Goal: Task Accomplishment & Management: Manage account settings

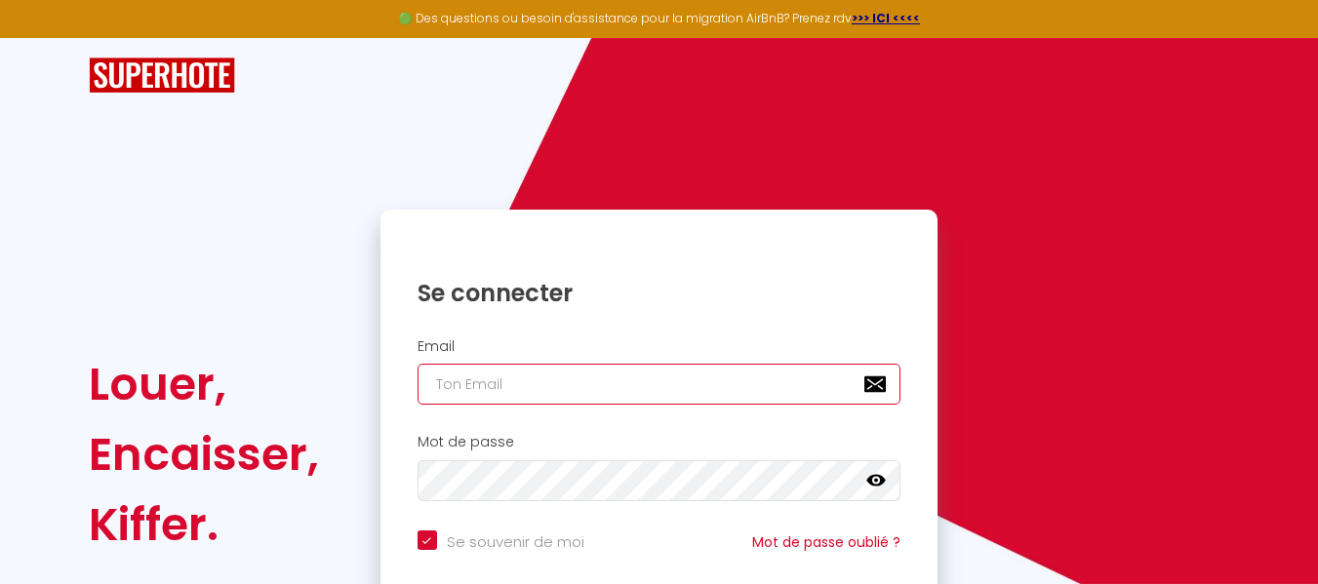
type input "[EMAIL_ADDRESS][DOMAIN_NAME]"
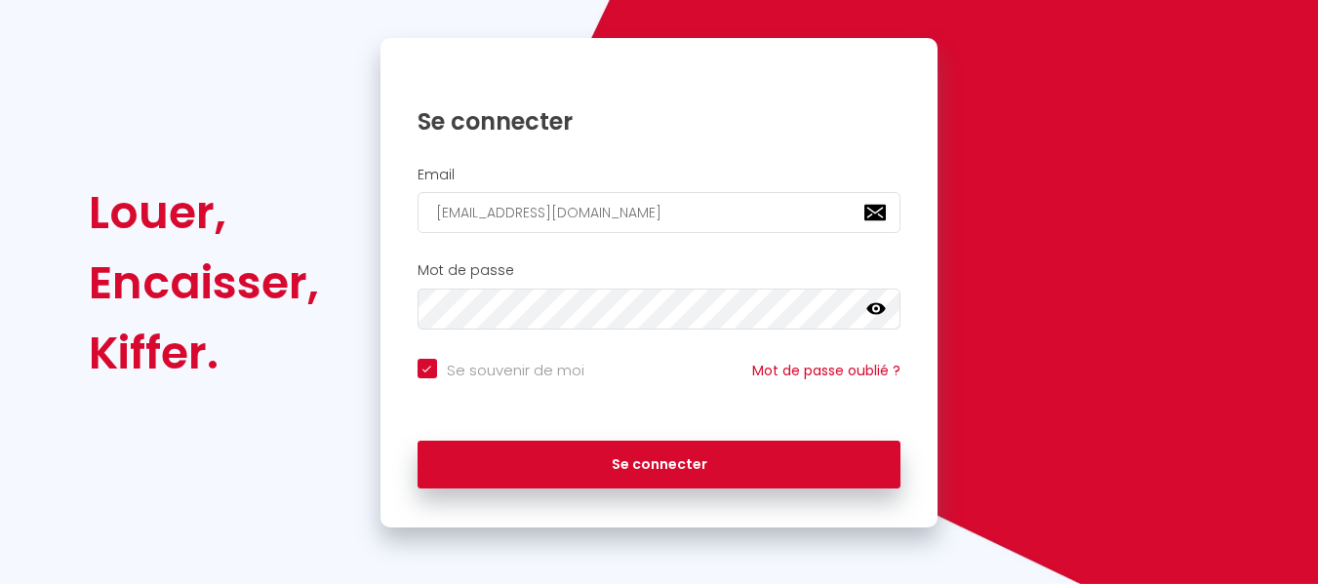
scroll to position [174, 0]
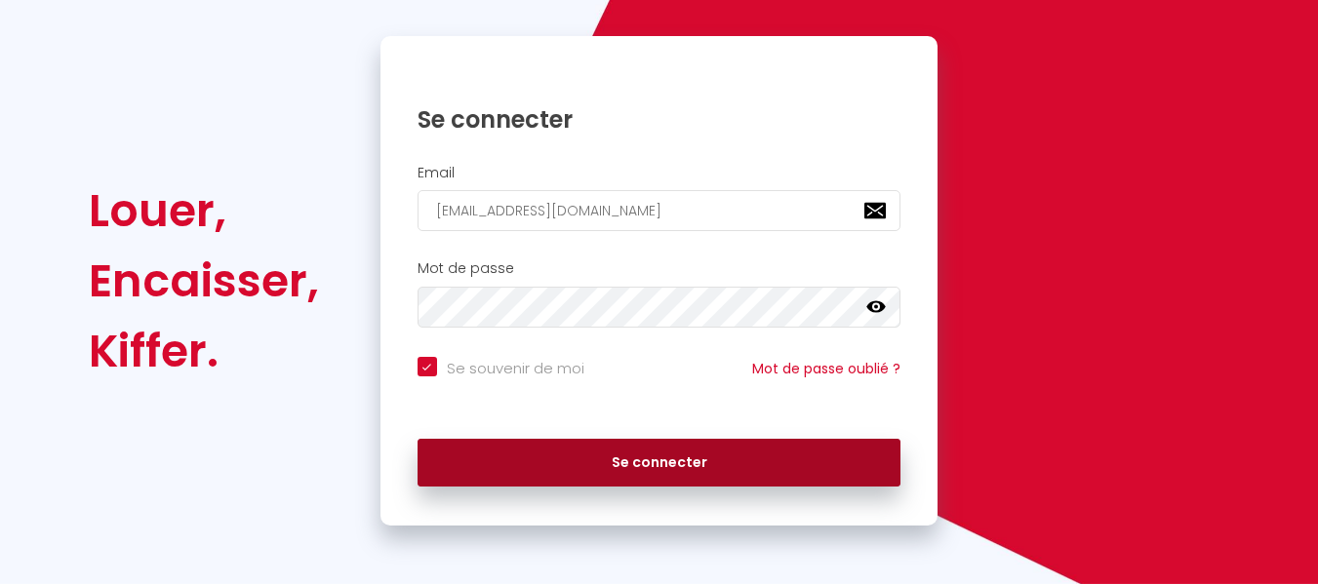
click at [836, 475] on button "Se connecter" at bounding box center [660, 463] width 484 height 49
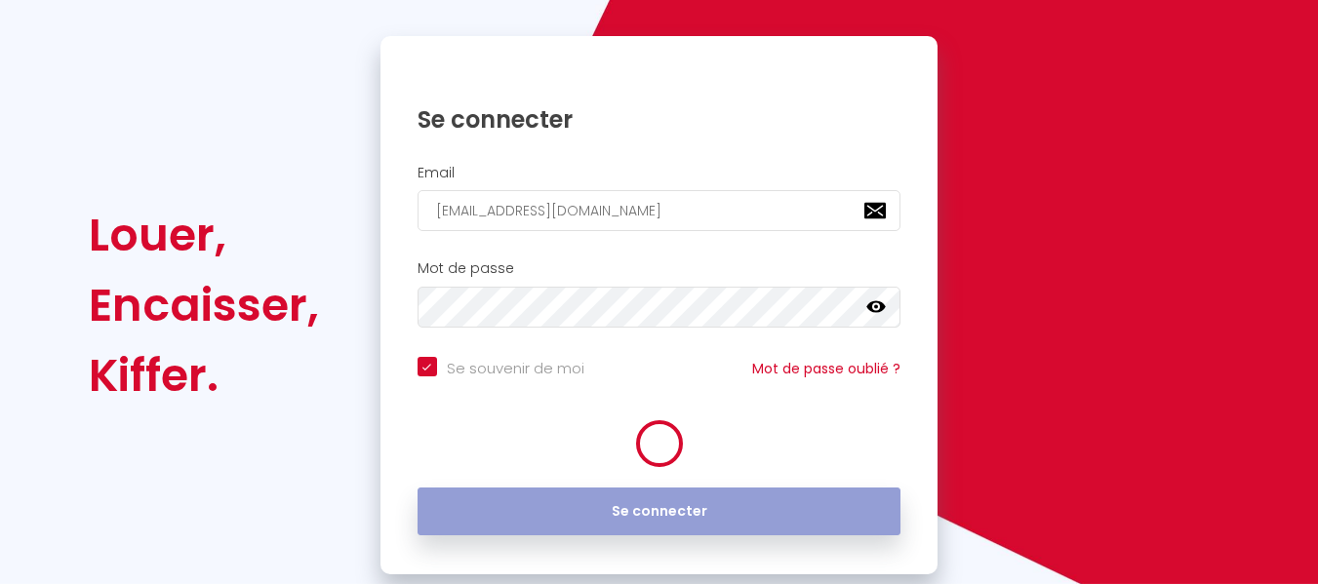
checkbox input "true"
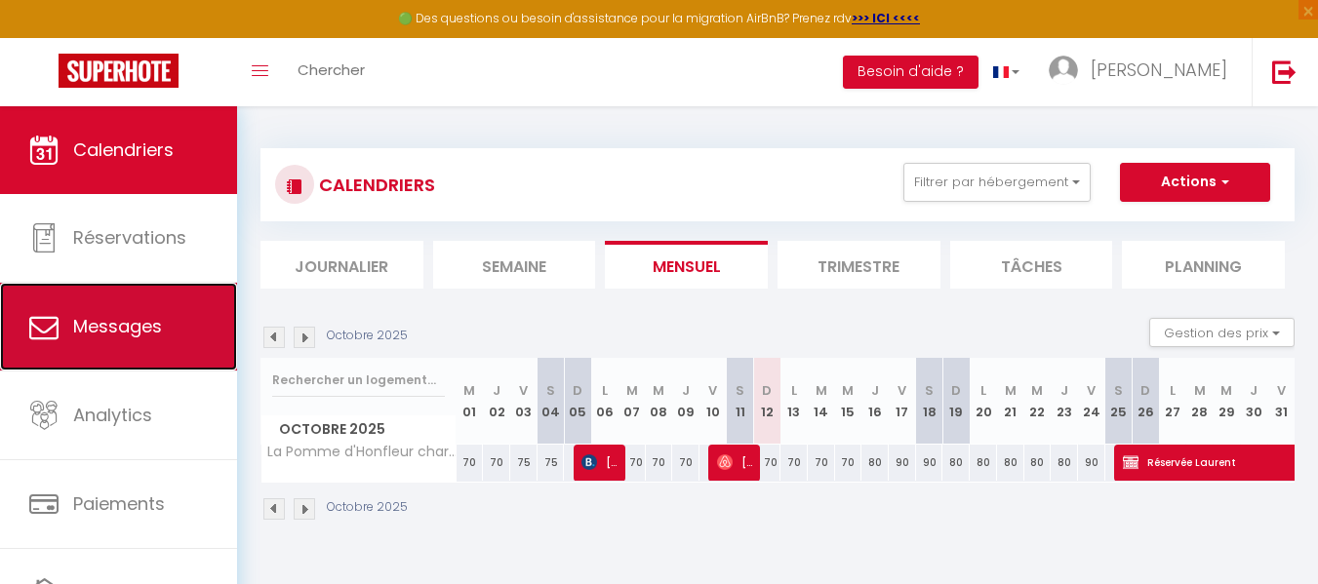
click at [141, 316] on span "Messages" at bounding box center [117, 326] width 89 height 24
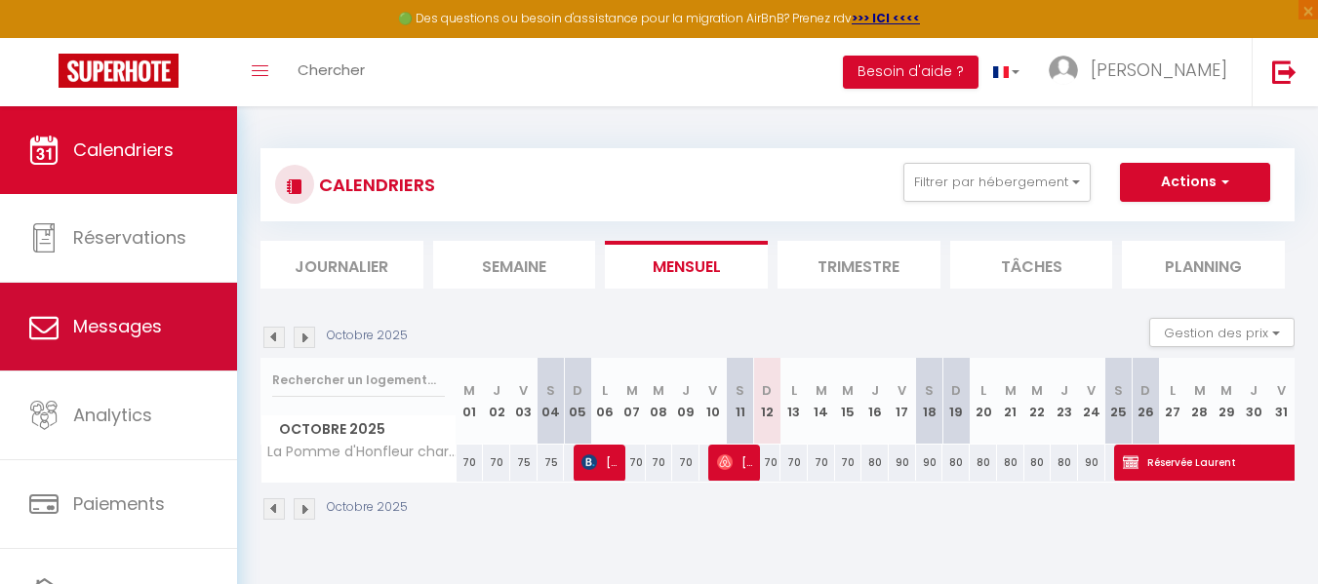
select select "message"
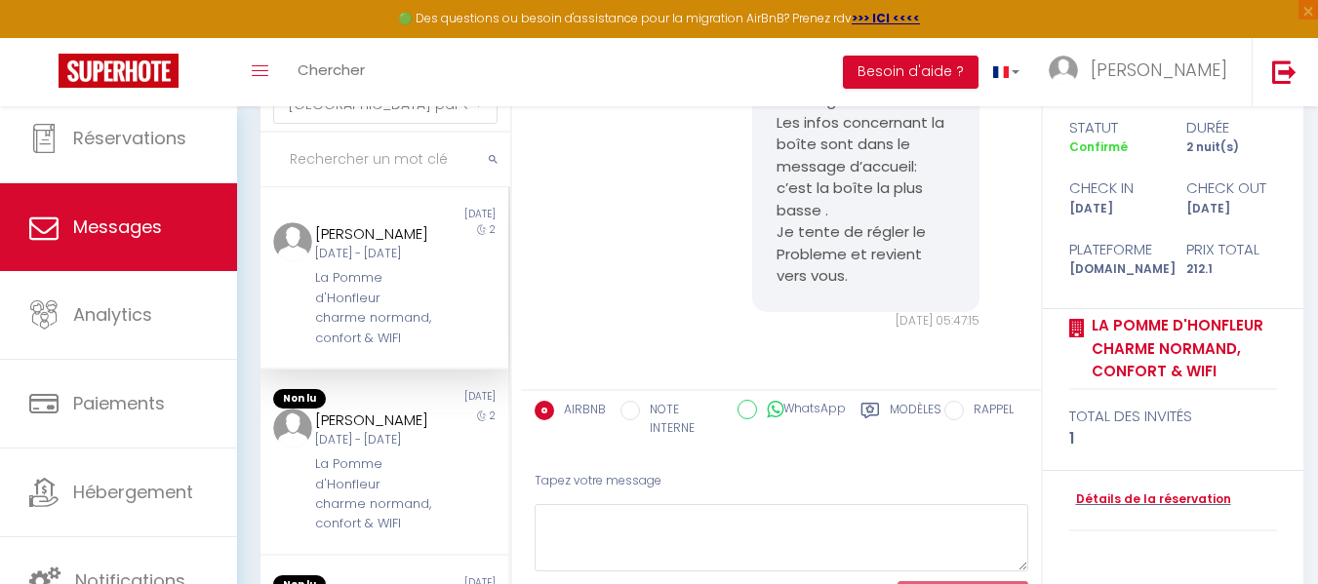
scroll to position [154, 0]
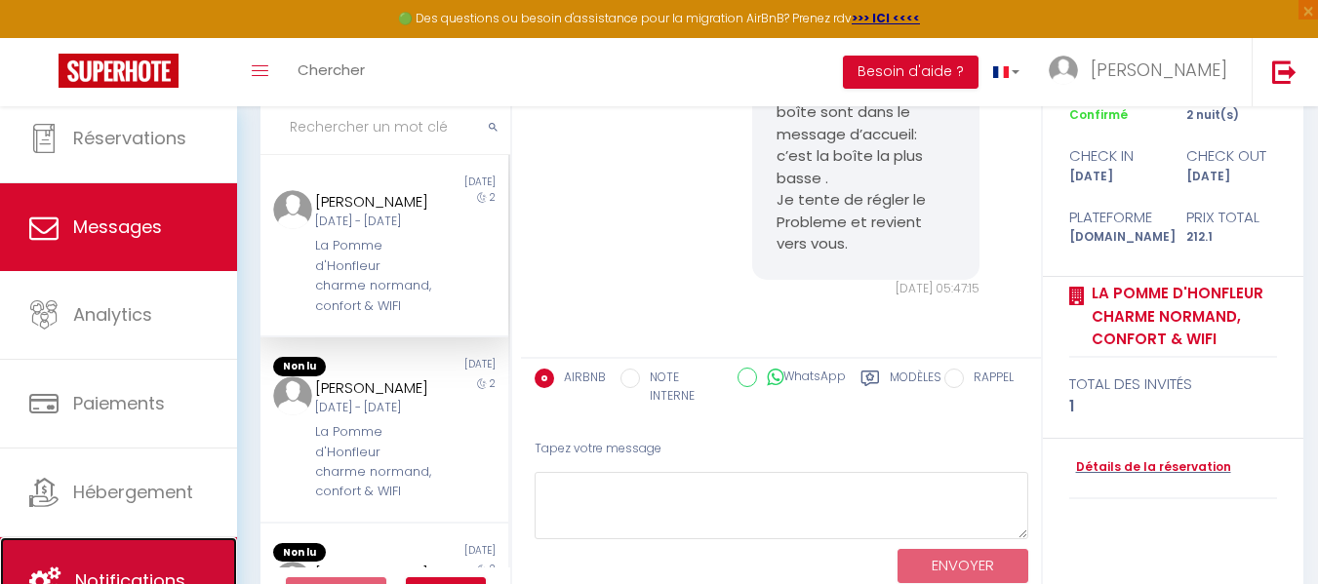
click at [89, 567] on link "Notifications" at bounding box center [118, 582] width 237 height 88
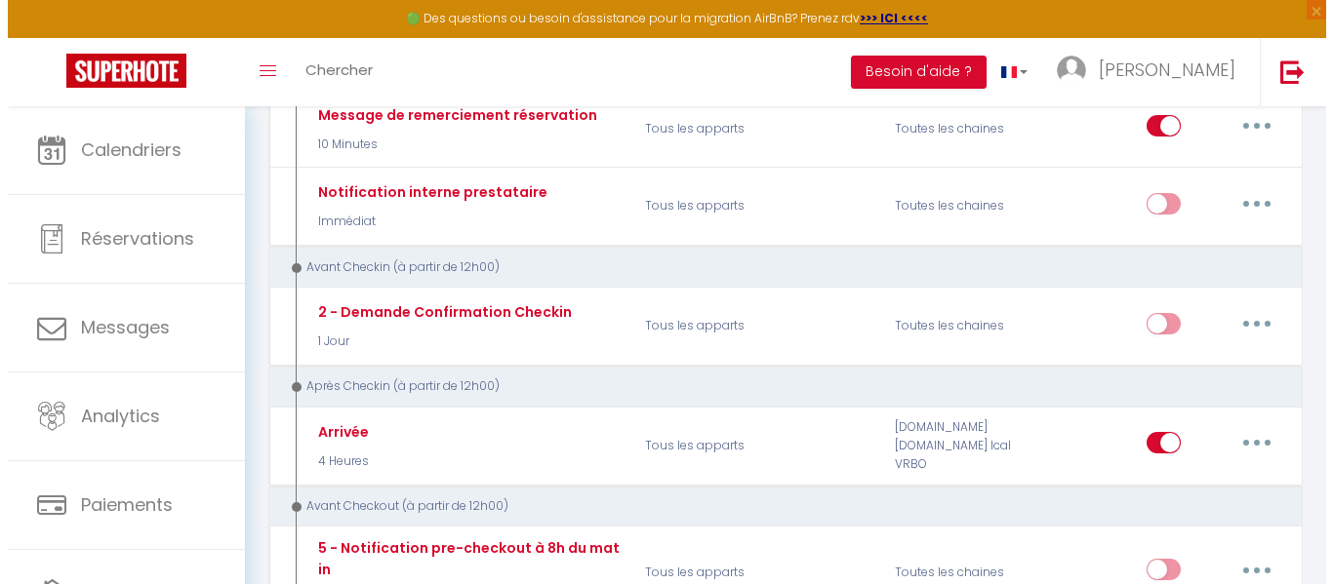
scroll to position [392, 0]
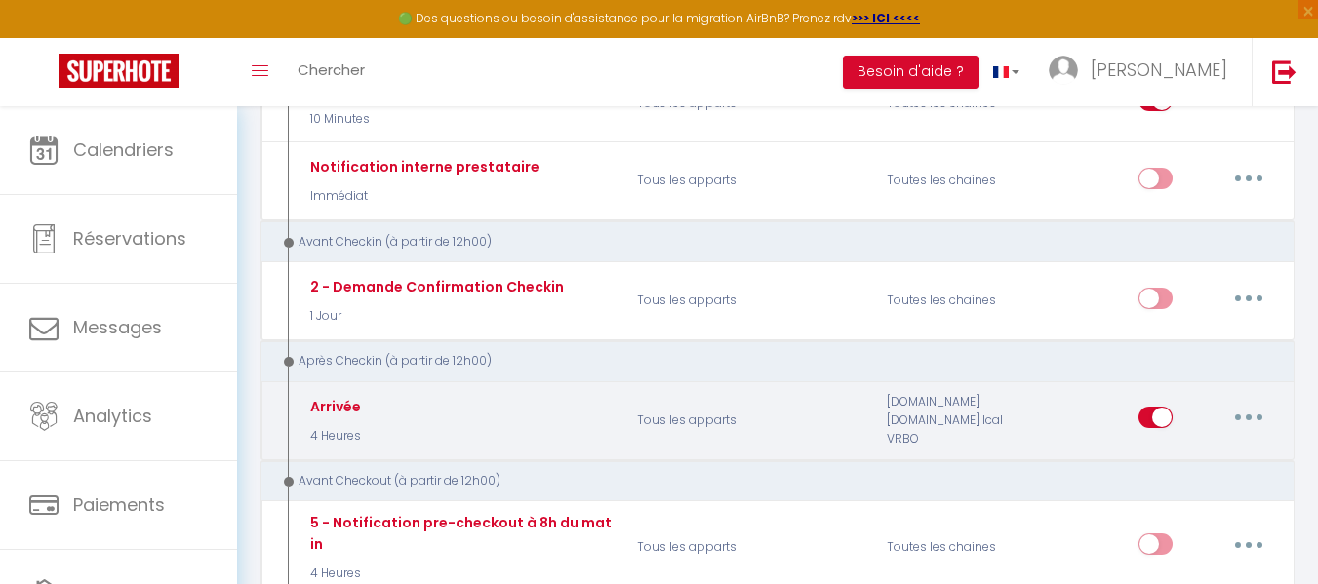
click at [1255, 415] on button "button" at bounding box center [1248, 417] width 55 height 31
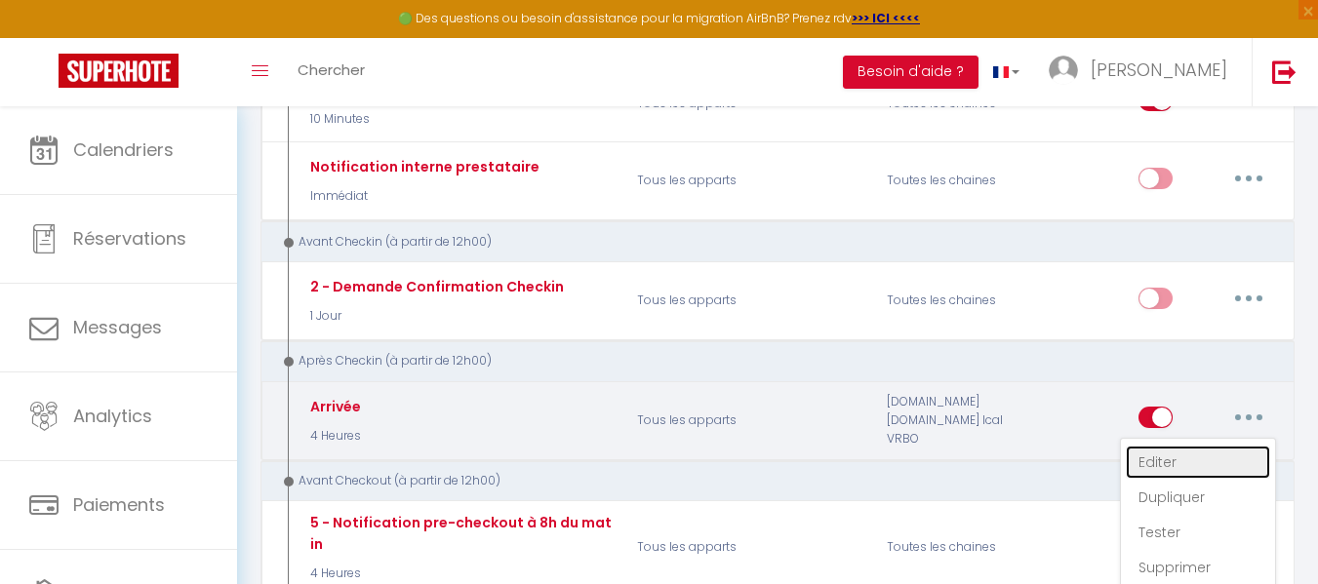
click at [1170, 468] on link "Editer" at bounding box center [1198, 462] width 144 height 33
type input "Arrivée"
select select "3"
select select "4 Heures"
select select "if_booking_is_paid"
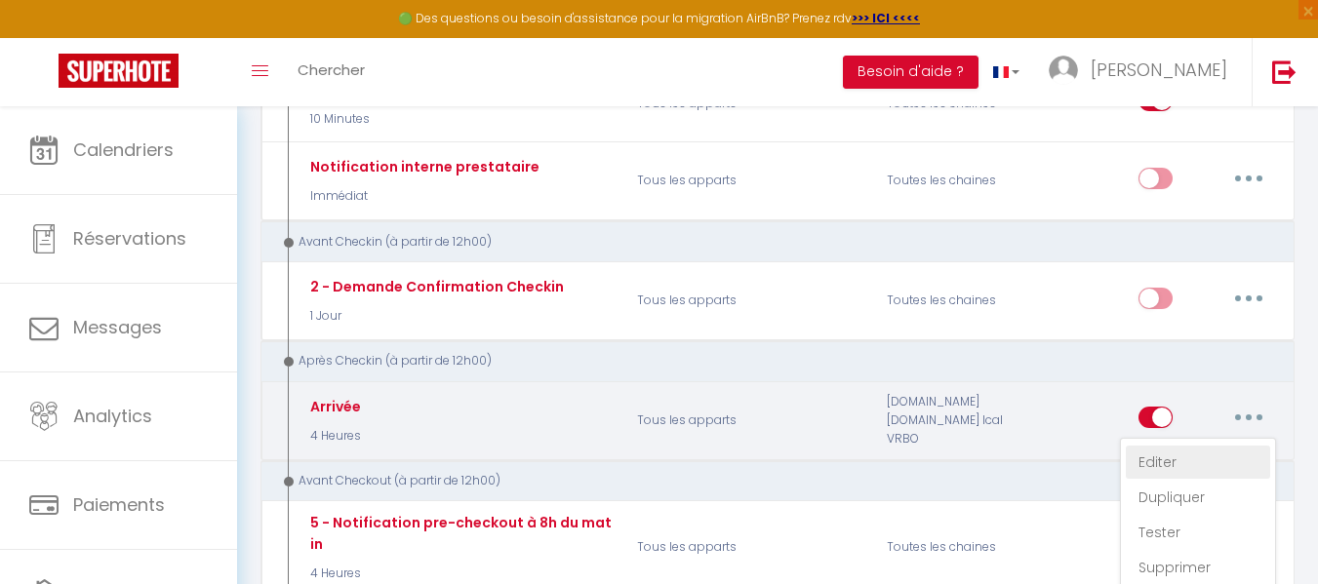
checkbox input "true"
checkbox input "false"
radio input "true"
type input "[RENTAL:NAME] : Instructions d'arrivée"
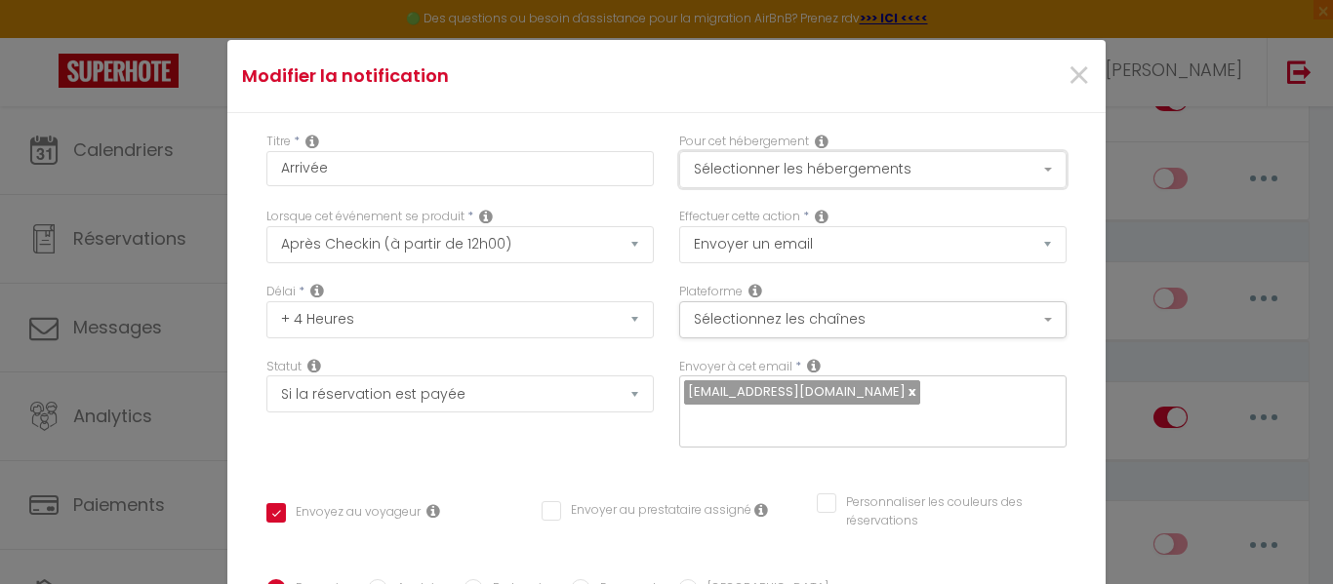
click at [1032, 167] on button "Sélectionner les hébergements" at bounding box center [872, 169] width 387 height 37
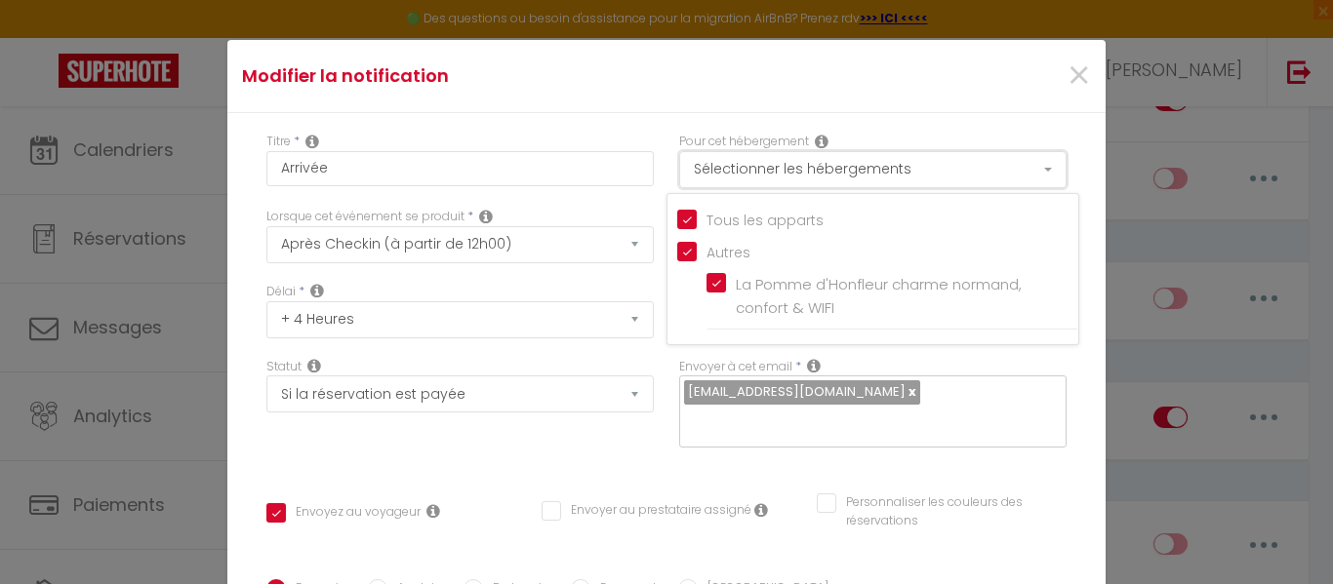
click at [1032, 167] on button "Sélectionner les hébergements" at bounding box center [872, 169] width 387 height 37
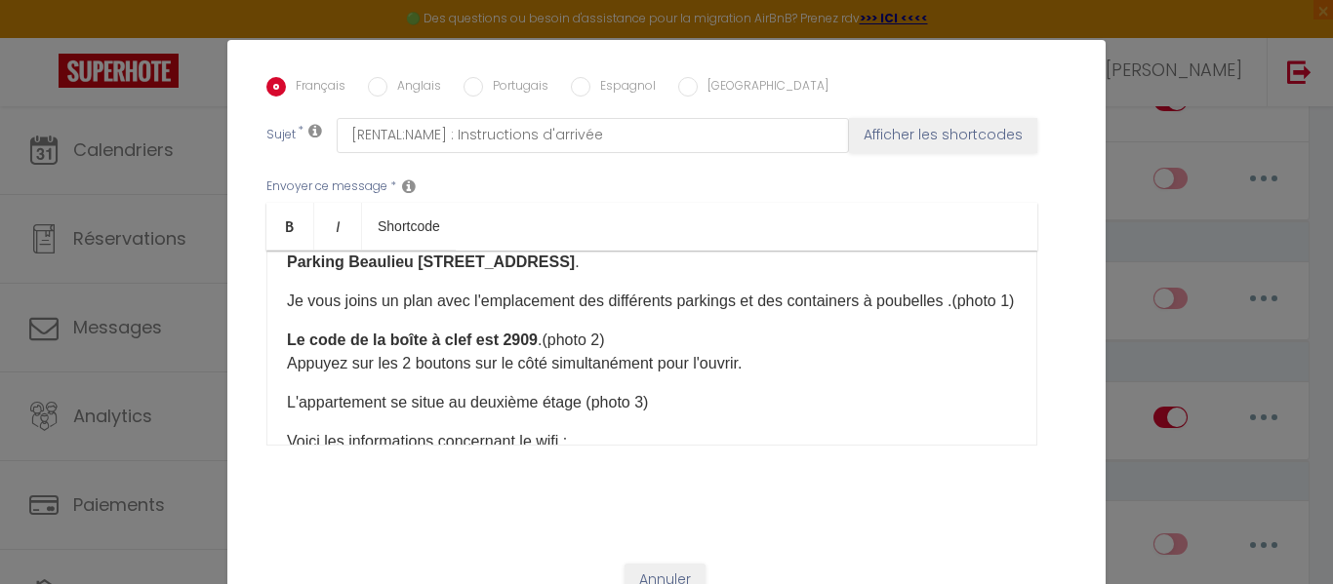
scroll to position [195, 0]
click at [631, 338] on p "Le code de la boîte à clef est 2909 .(photo 2) Appuyez sur les 2 boutons sur le…" at bounding box center [652, 349] width 730 height 47
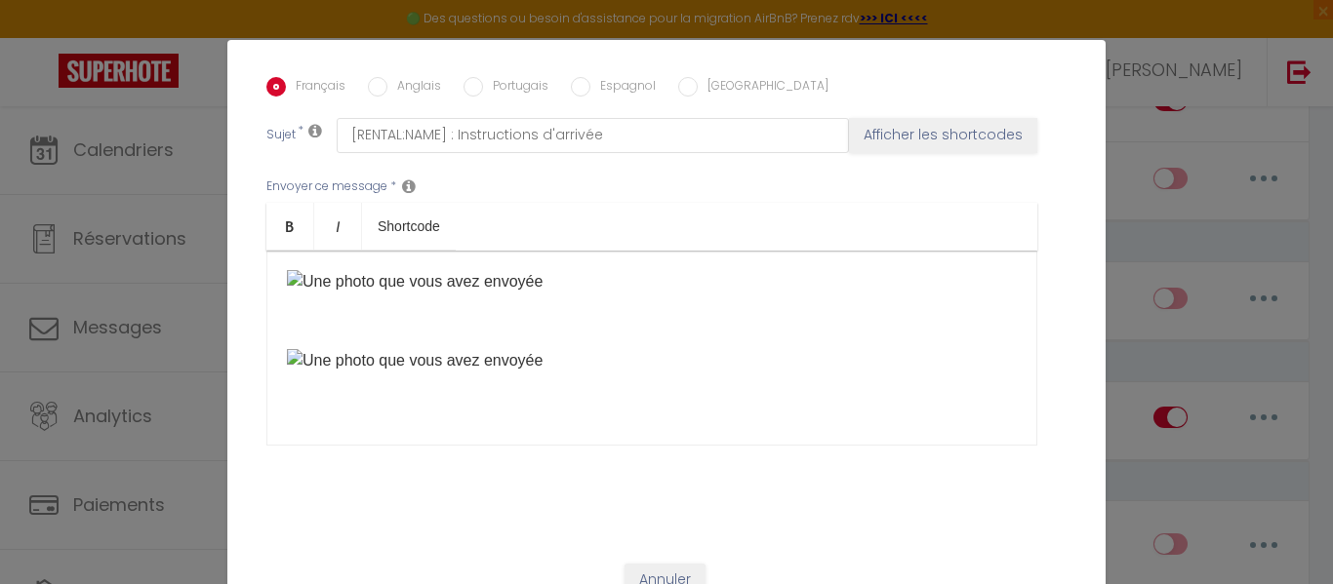
scroll to position [608, 0]
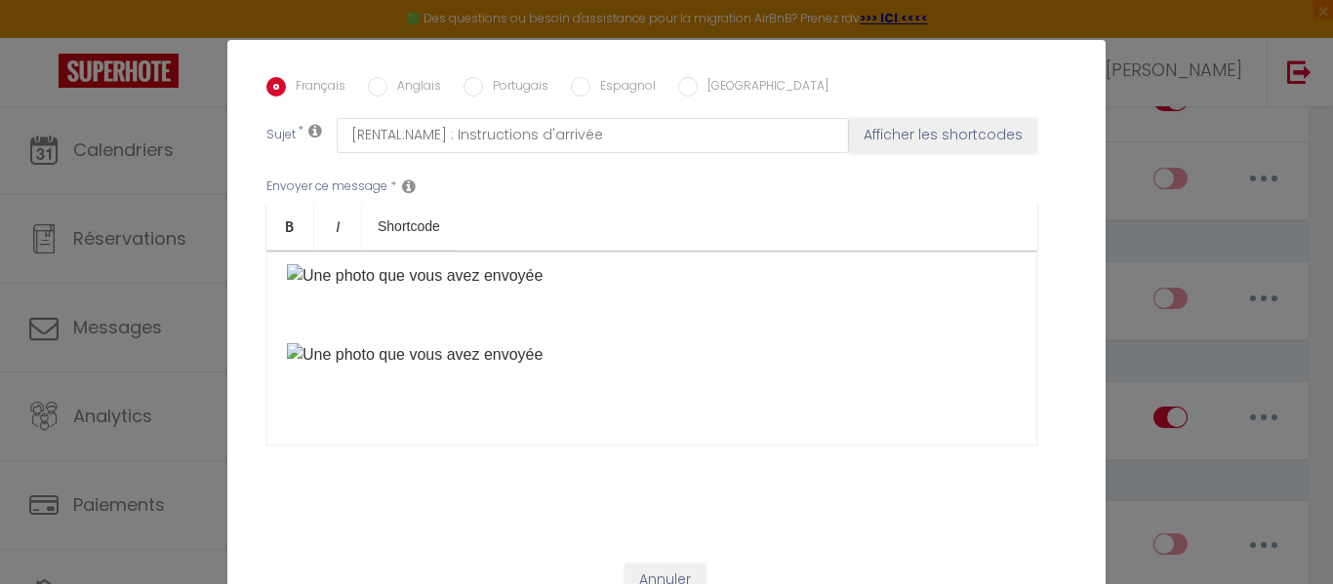
click at [288, 264] on img at bounding box center [415, 275] width 256 height 23
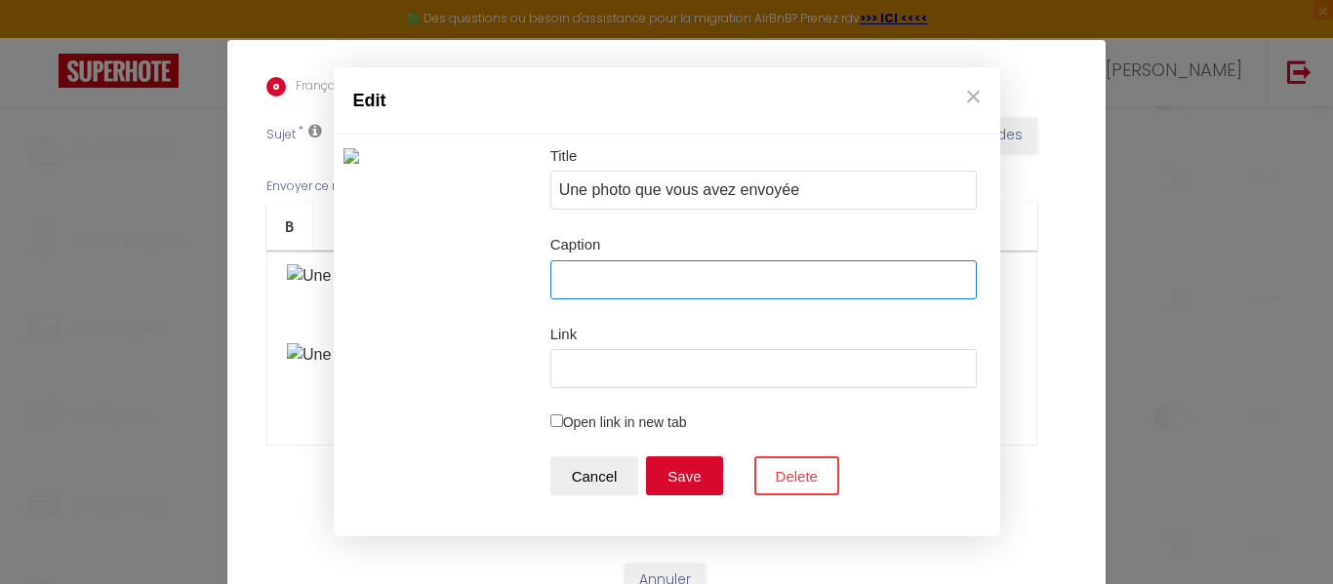
click at [612, 279] on input "Caption" at bounding box center [763, 279] width 427 height 39
click at [973, 97] on button "×" at bounding box center [973, 96] width 29 height 39
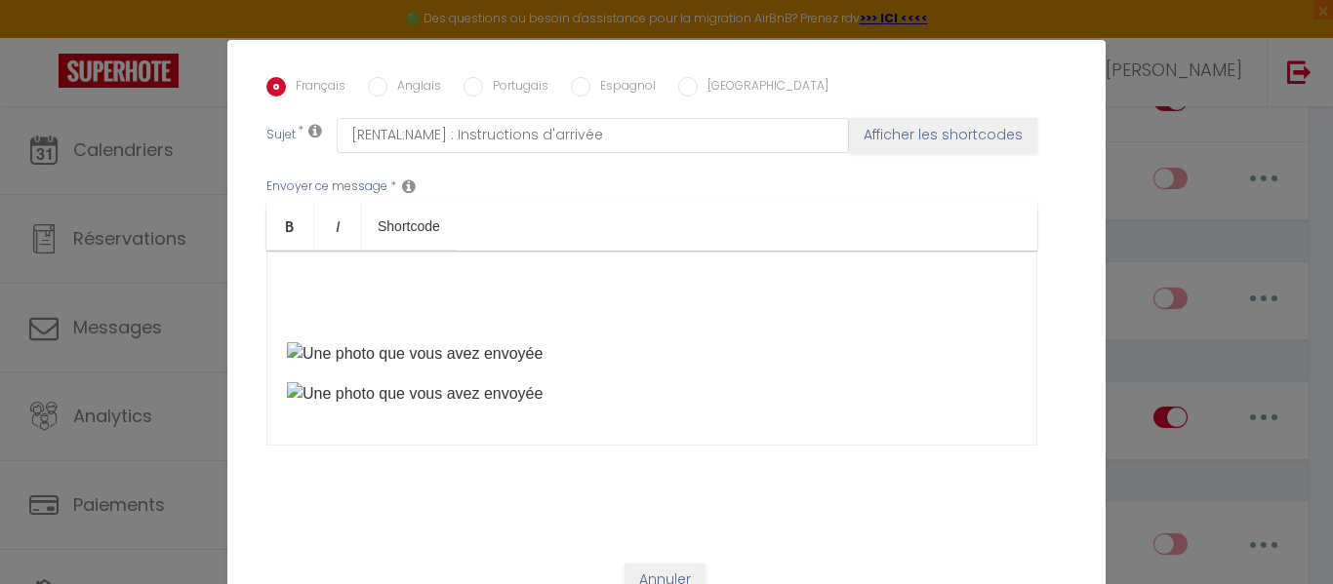
scroll to position [79, 0]
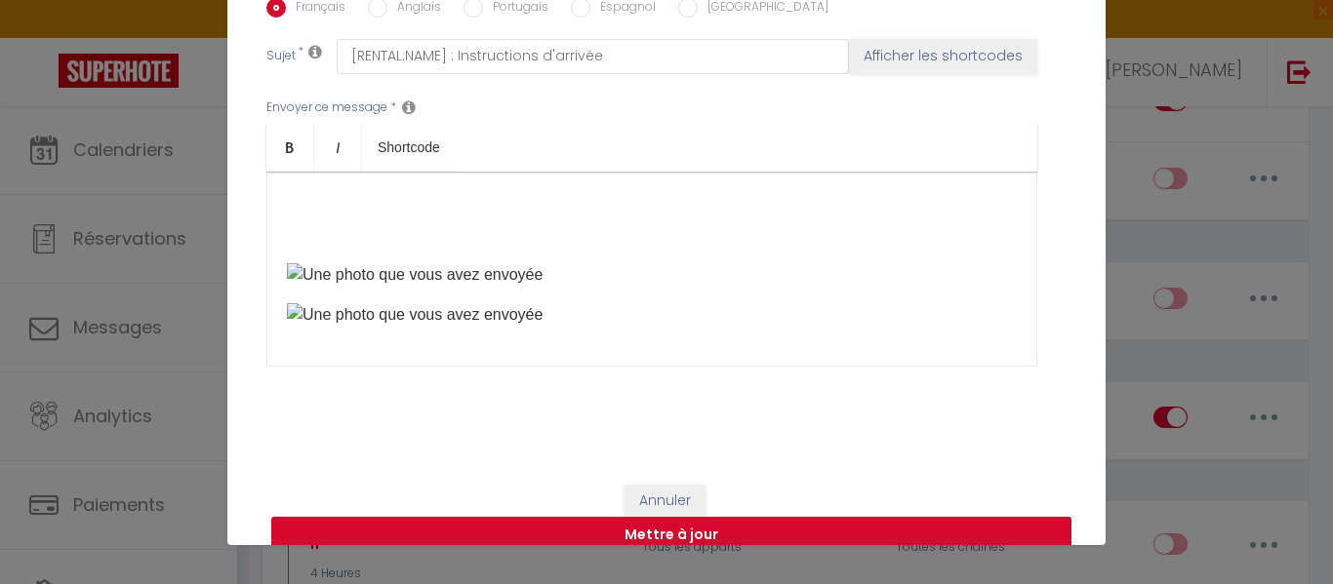
click at [813, 517] on button "Mettre à jour" at bounding box center [671, 535] width 800 height 37
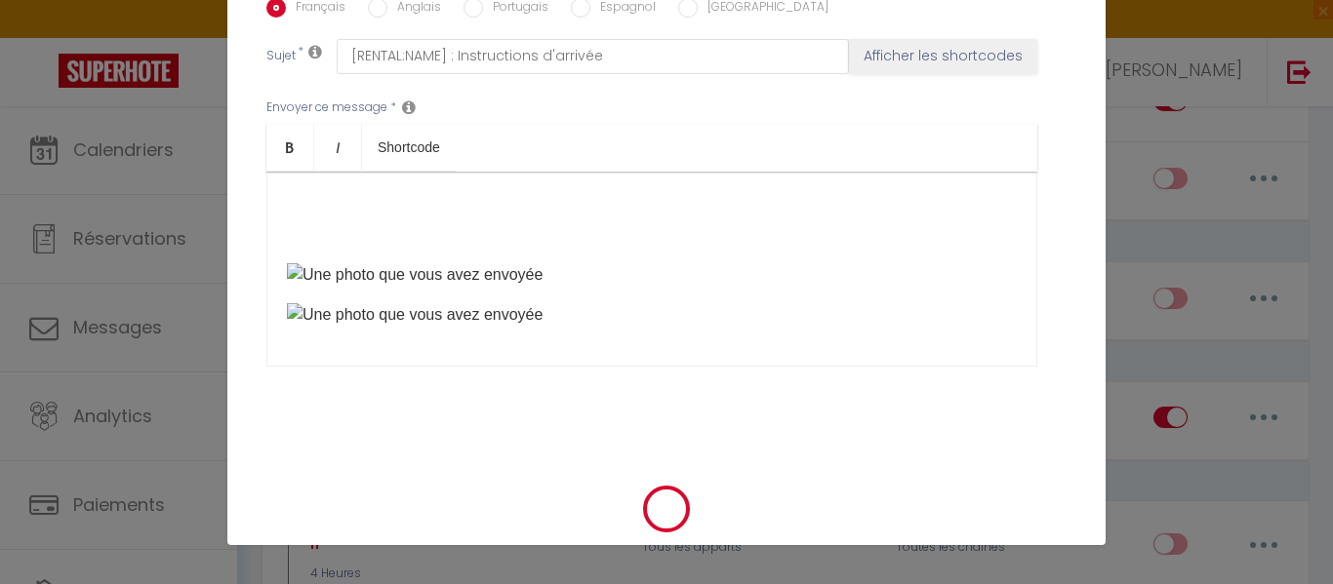
checkbox input "true"
checkbox input "false"
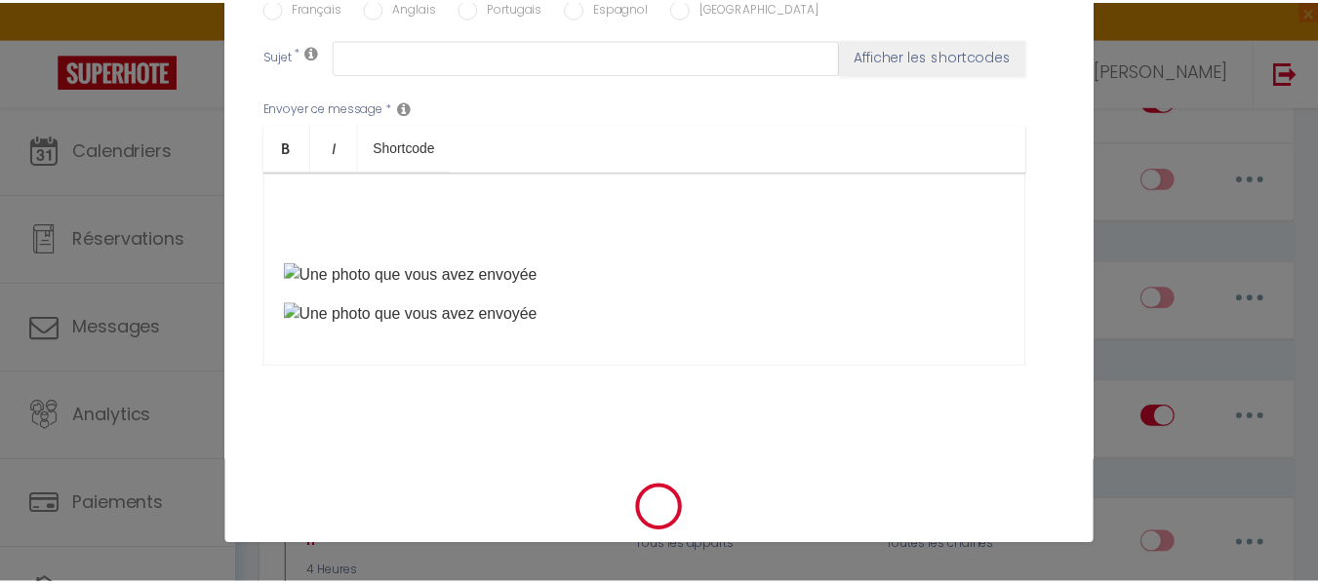
scroll to position [0, 0]
